Goal: Transaction & Acquisition: Book appointment/travel/reservation

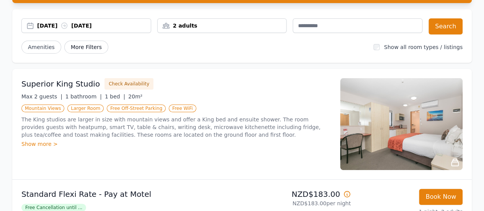
scroll to position [22, 0]
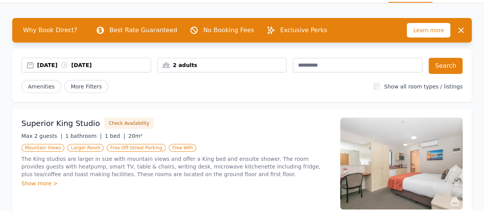
click at [93, 65] on div "[DATE] [DATE]" at bounding box center [94, 65] width 114 height 8
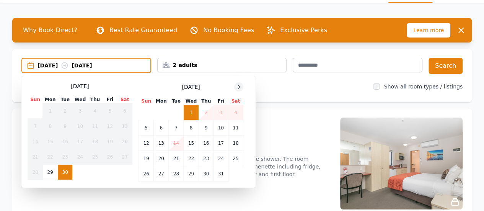
click at [238, 88] on icon at bounding box center [239, 87] width 6 height 6
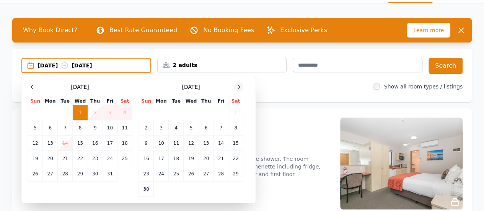
click at [238, 88] on icon at bounding box center [239, 87] width 6 height 6
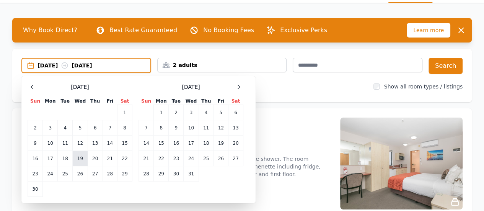
click at [81, 156] on td "19" at bounding box center [80, 158] width 15 height 15
click at [108, 156] on td "21" at bounding box center [109, 158] width 15 height 15
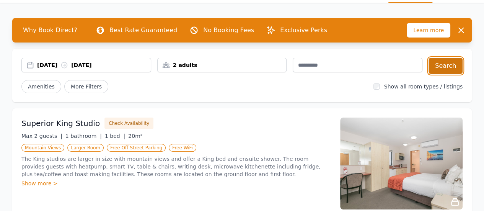
click at [459, 62] on button "Search" at bounding box center [445, 66] width 34 height 16
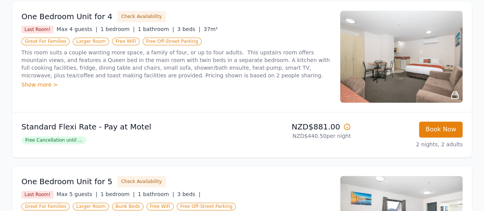
scroll to position [625, 0]
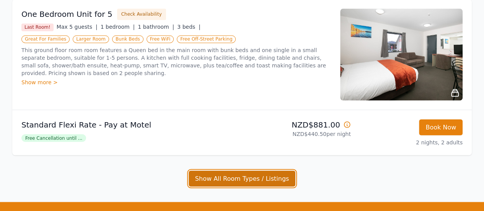
click at [252, 176] on button "Show All Room Types / Listings" at bounding box center [242, 178] width 107 height 16
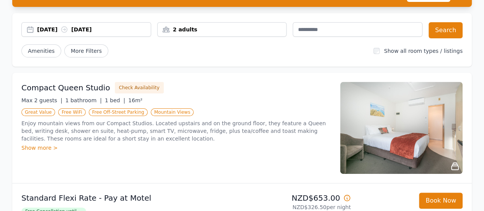
scroll to position [0, 0]
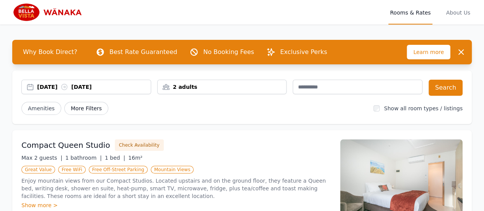
click at [72, 104] on span "More Filters" at bounding box center [86, 108] width 44 height 13
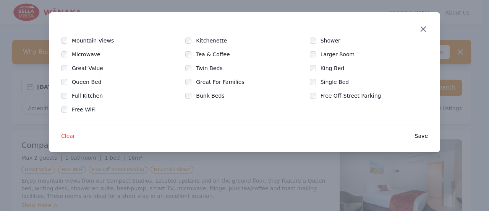
click at [426, 29] on icon "button" at bounding box center [423, 28] width 9 height 9
